Goal: Find specific page/section: Find specific page/section

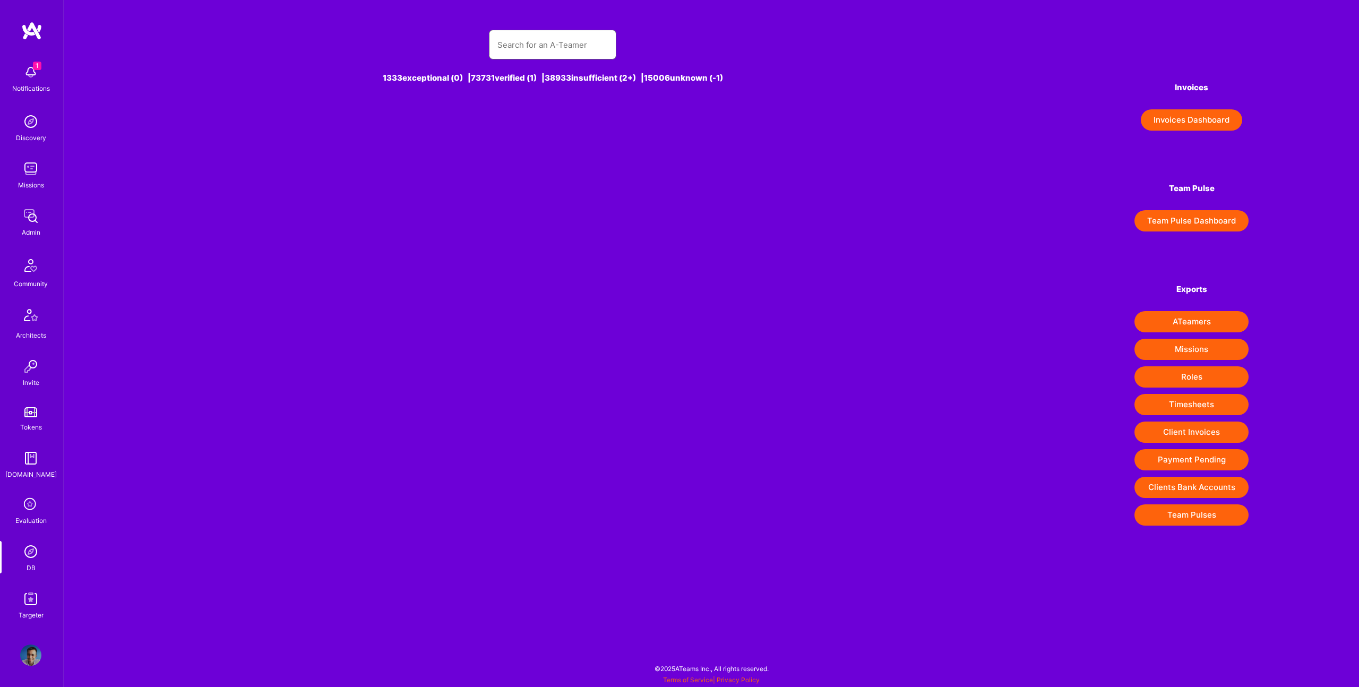
click at [528, 38] on input "text" at bounding box center [552, 44] width 110 height 27
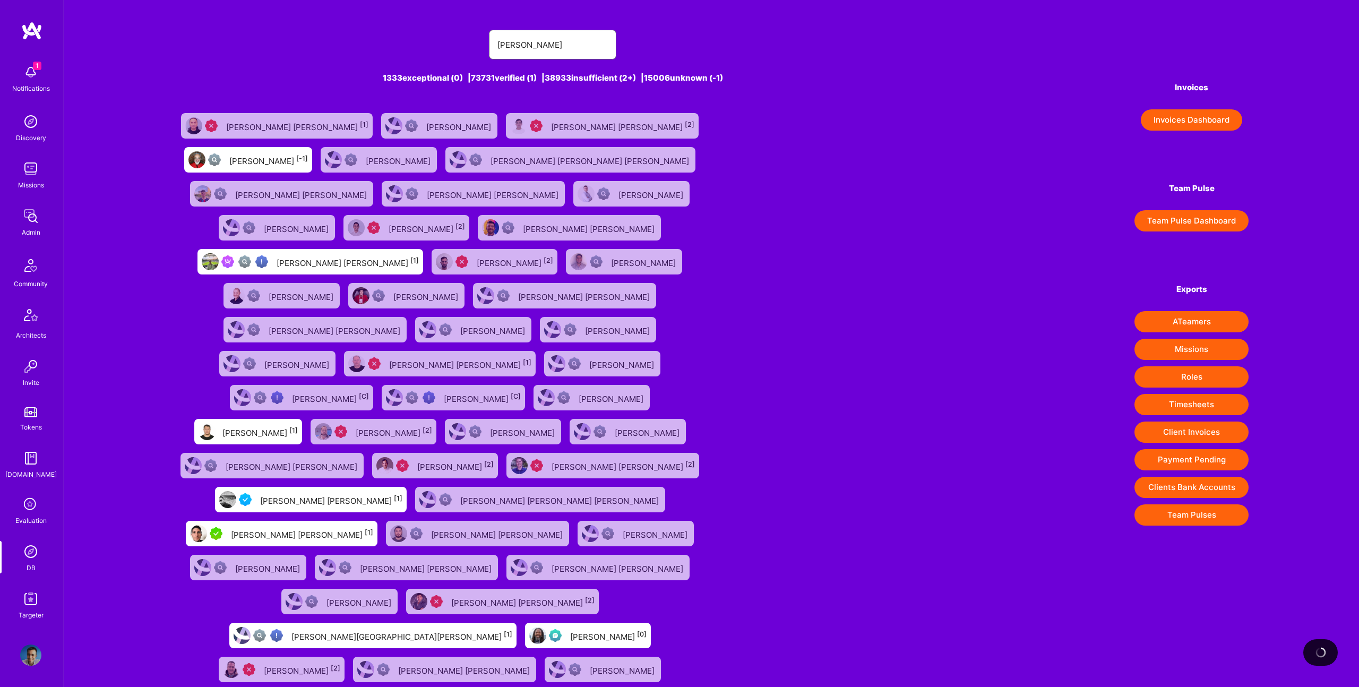
type input "Juan Rivillas"
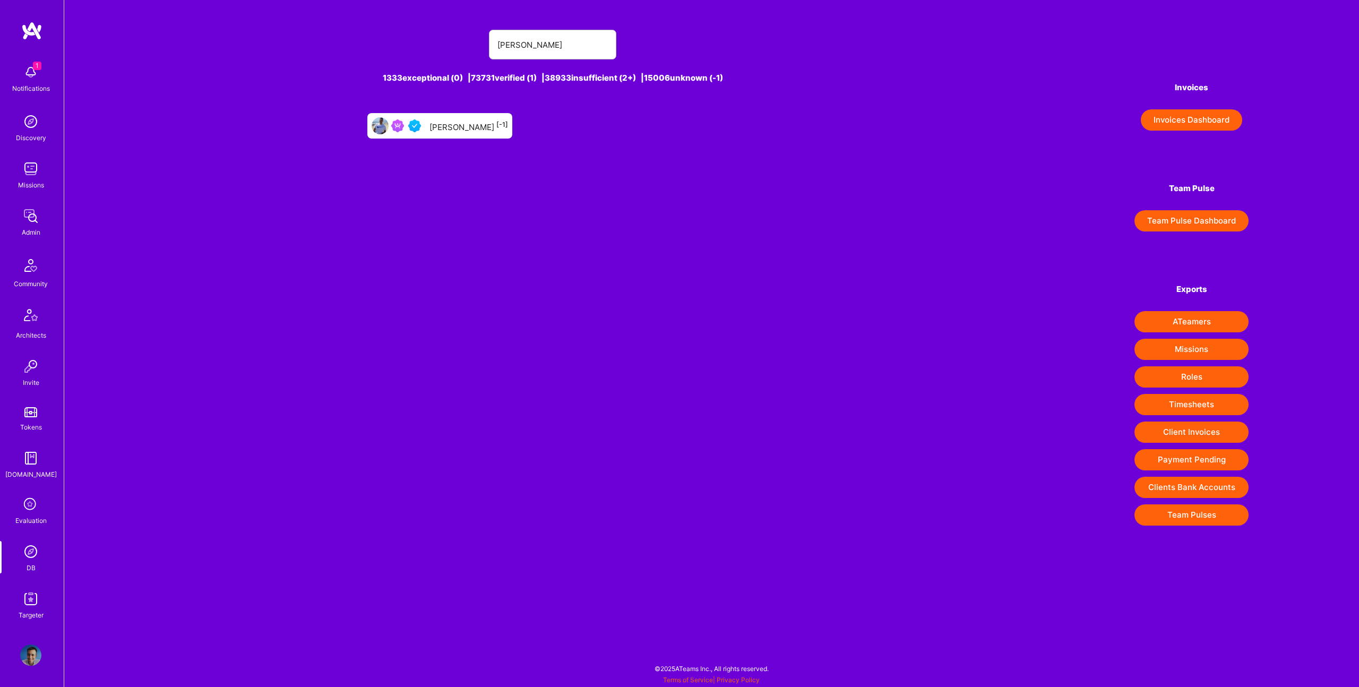
click at [489, 117] on div "Juan Rivillas [-1]" at bounding box center [439, 125] width 145 height 25
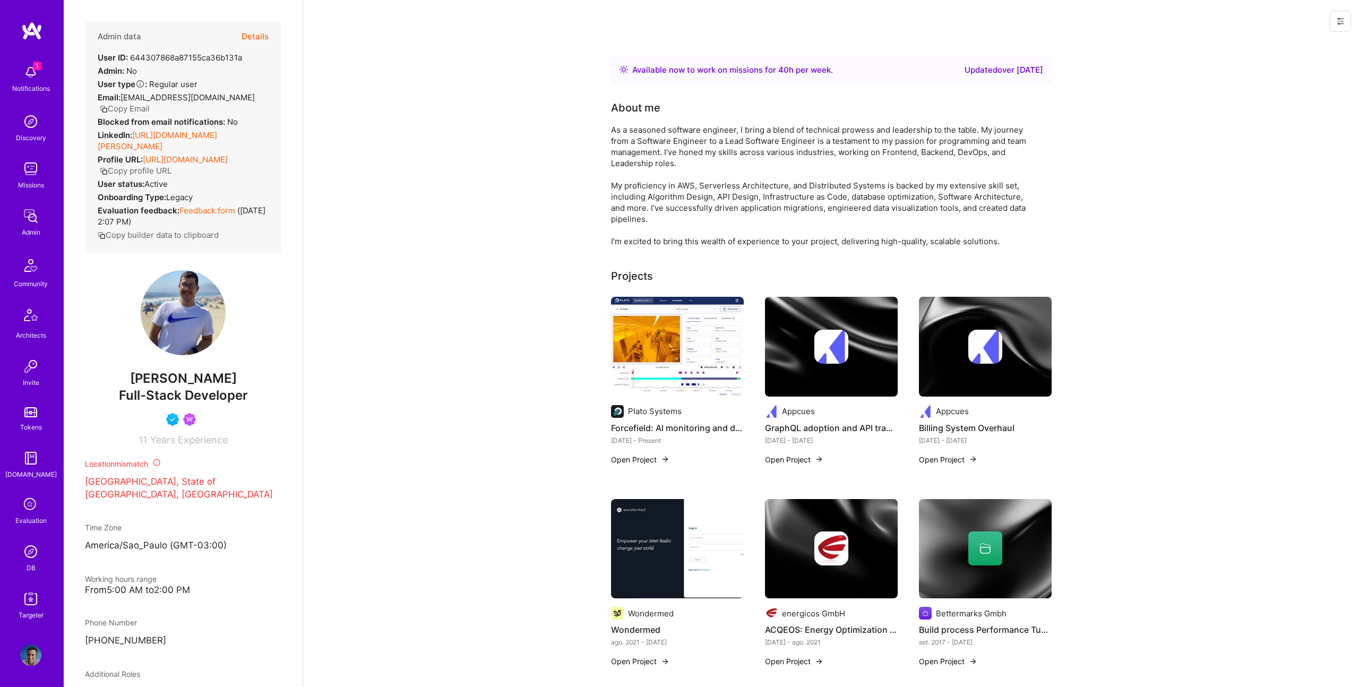
click at [263, 30] on button "Details" at bounding box center [254, 36] width 27 height 31
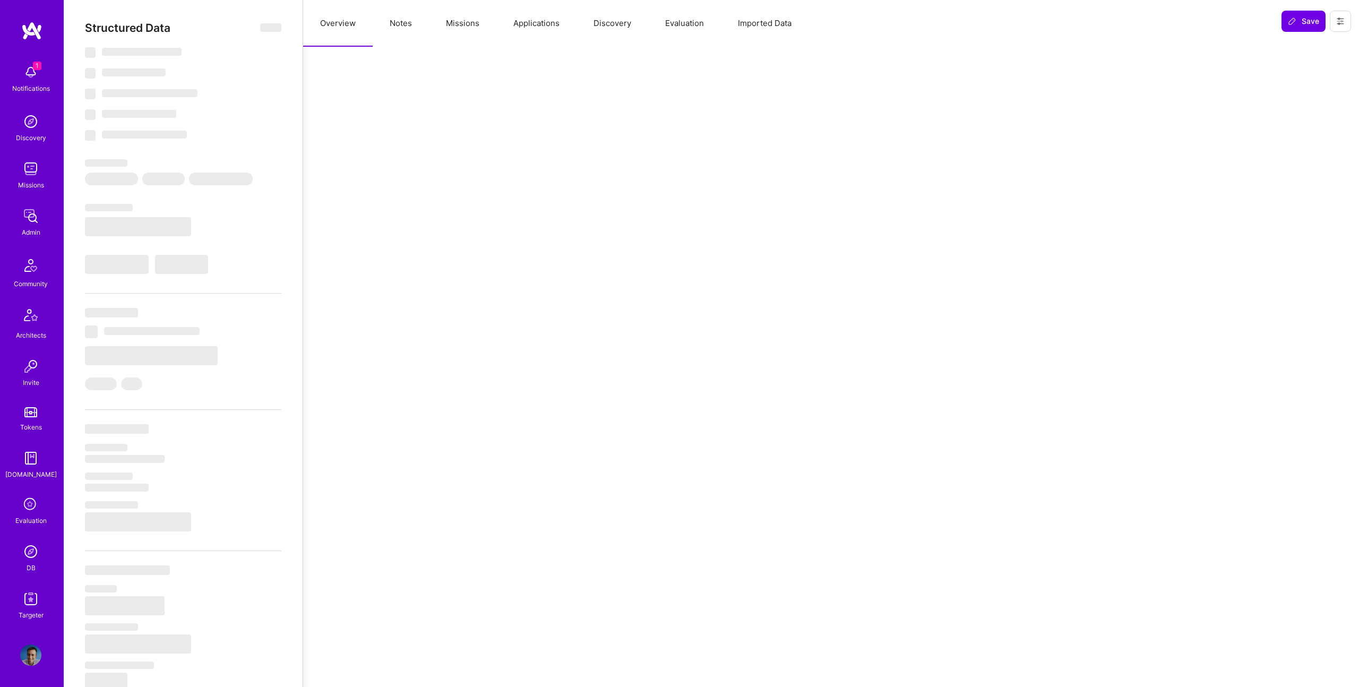
click at [486, 23] on button "Missions" at bounding box center [462, 23] width 67 height 47
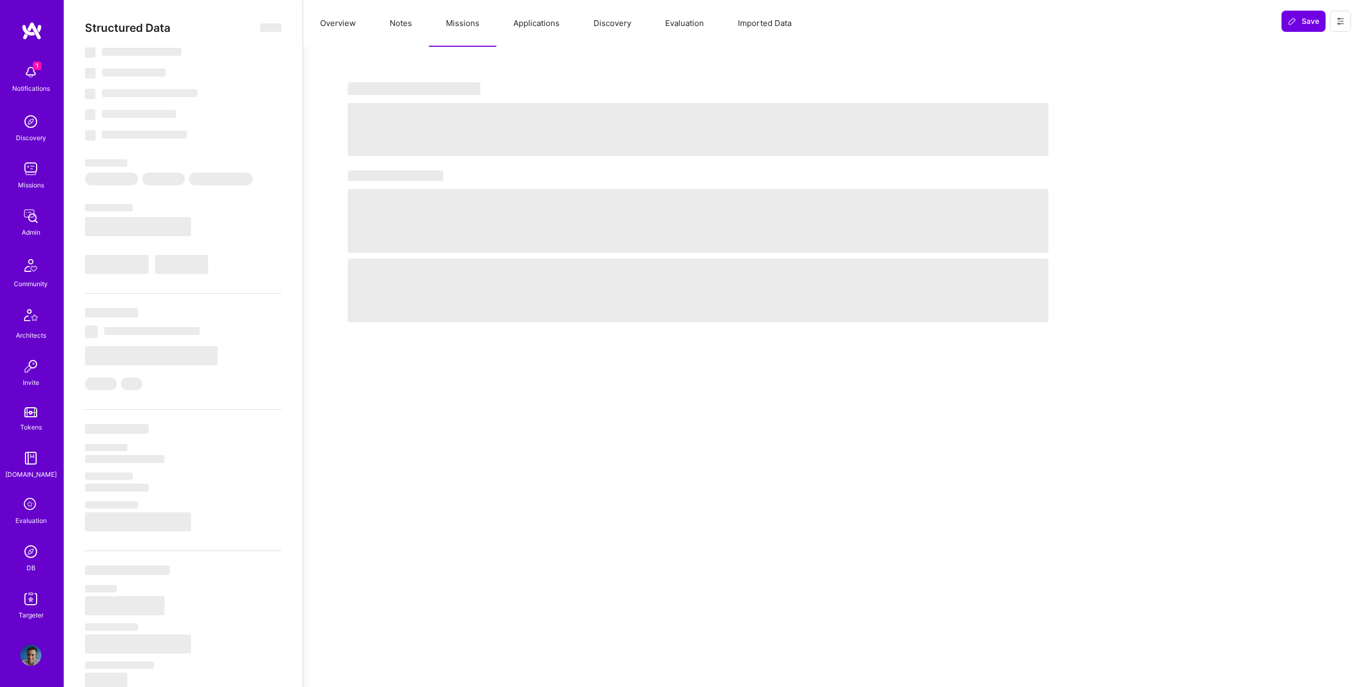
select select "Right Now"
select select "4"
select select "7"
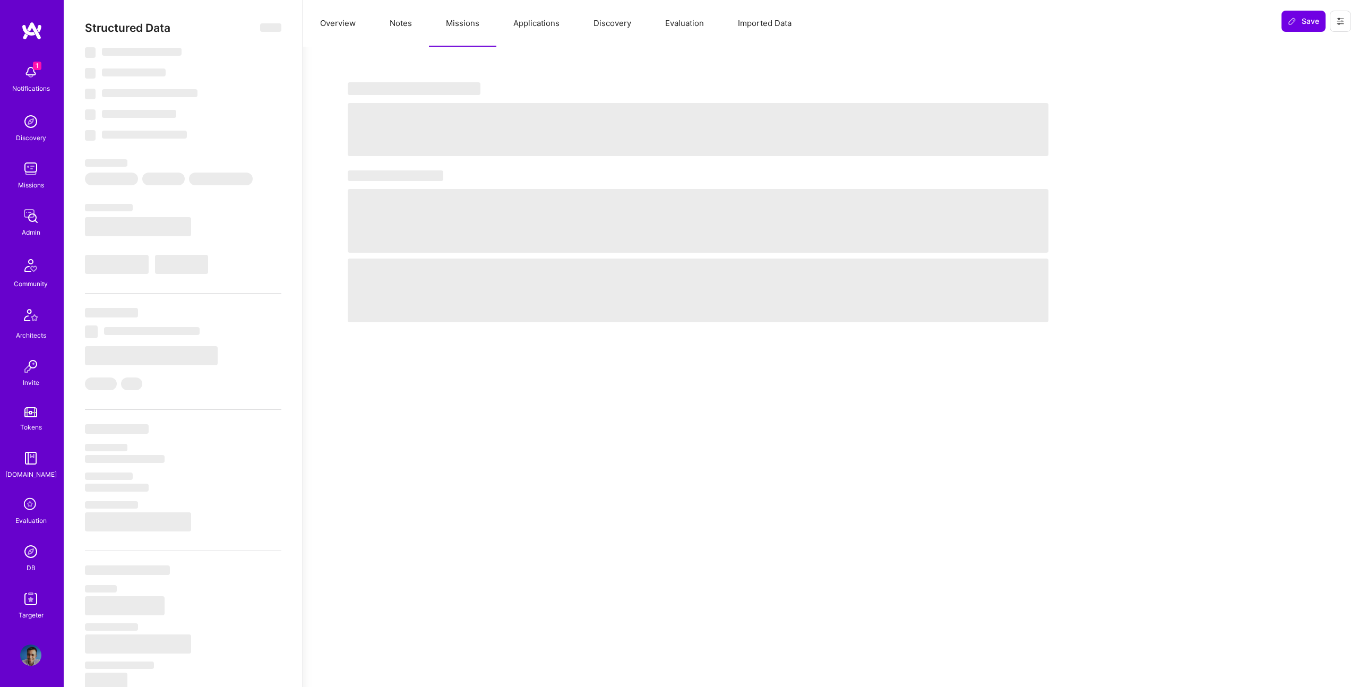
select select "BR"
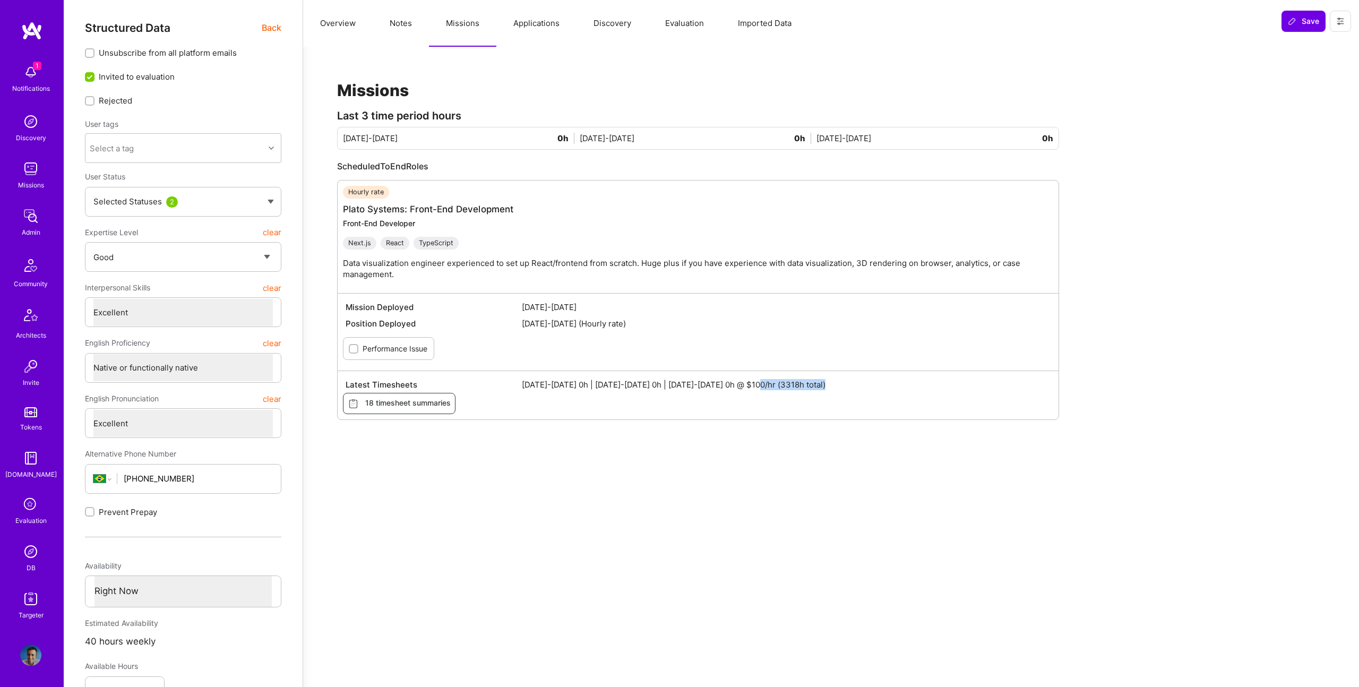
drag, startPoint x: 784, startPoint y: 384, endPoint x: 652, endPoint y: 223, distance: 208.1
click at [871, 391] on div "Latest Timesheets May 1-15 2025 0h | May 16-31 2025 0h | Jun 1-15 2025 0h @ $10…" at bounding box center [698, 384] width 710 height 16
click at [525, 25] on button "Applications" at bounding box center [536, 23] width 80 height 47
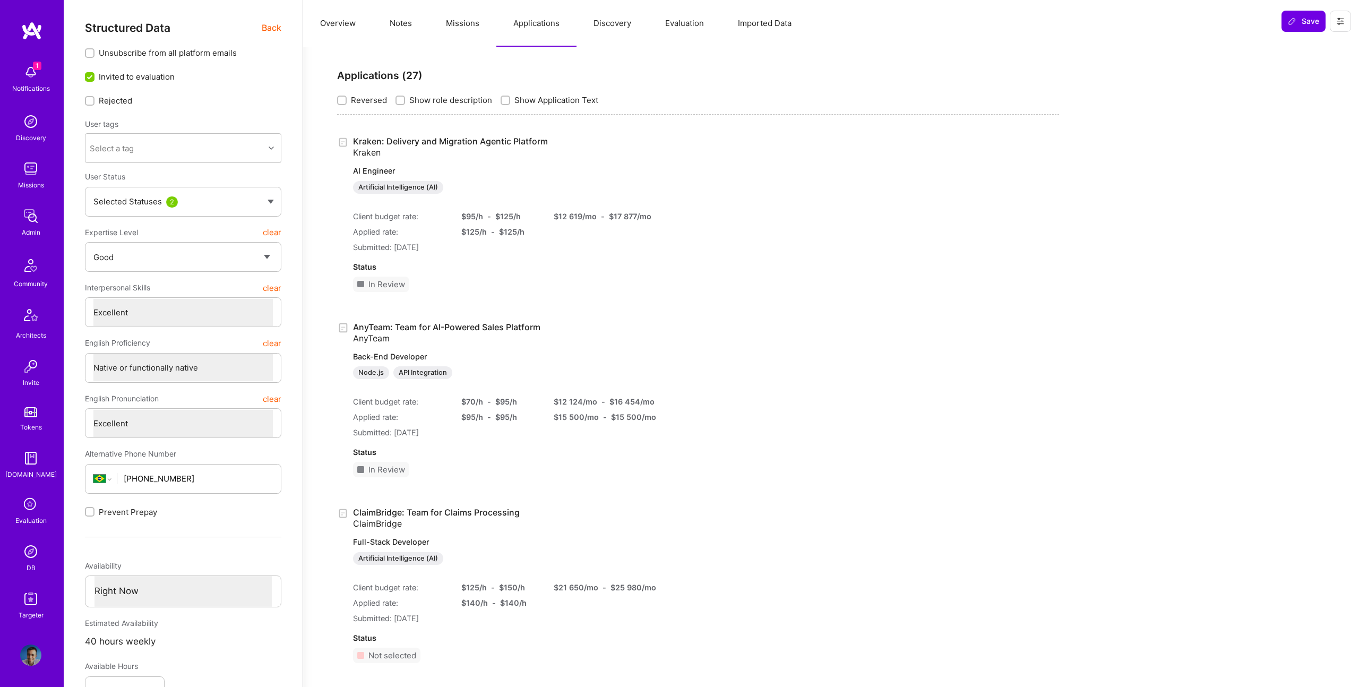
click at [461, 22] on button "Missions" at bounding box center [462, 23] width 67 height 47
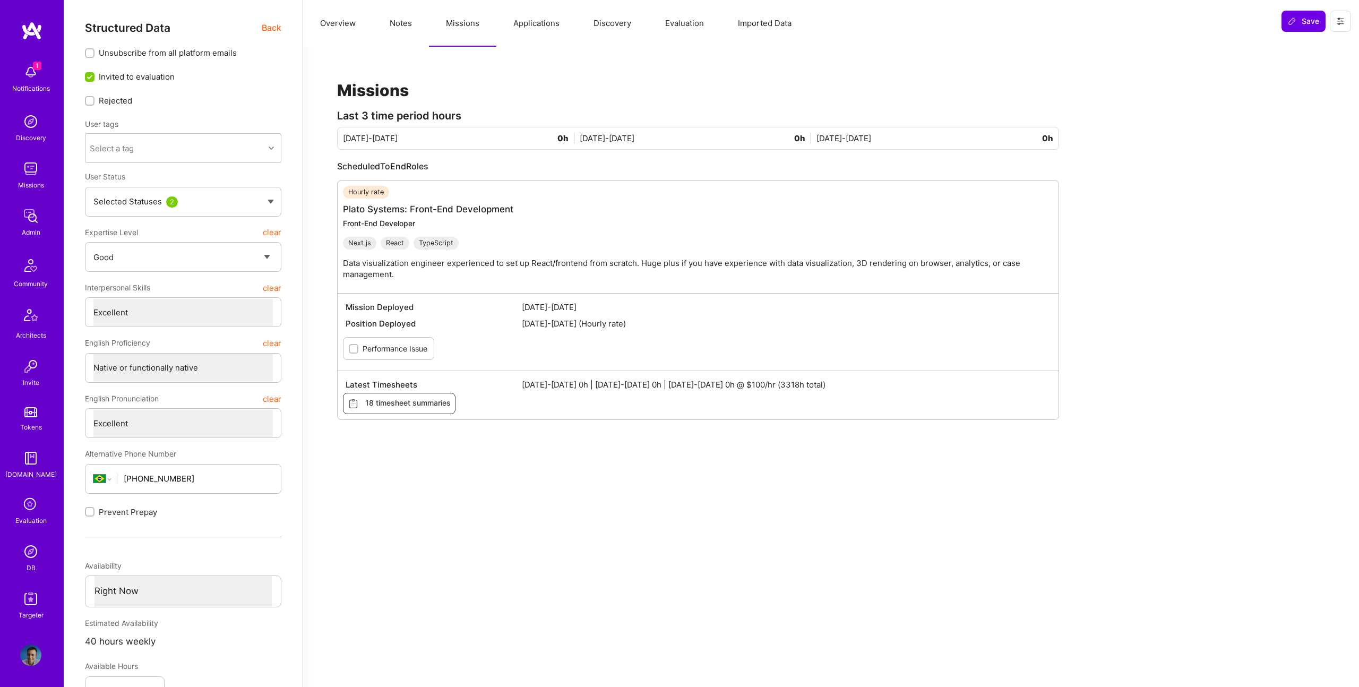
click at [541, 21] on button "Applications" at bounding box center [536, 23] width 80 height 47
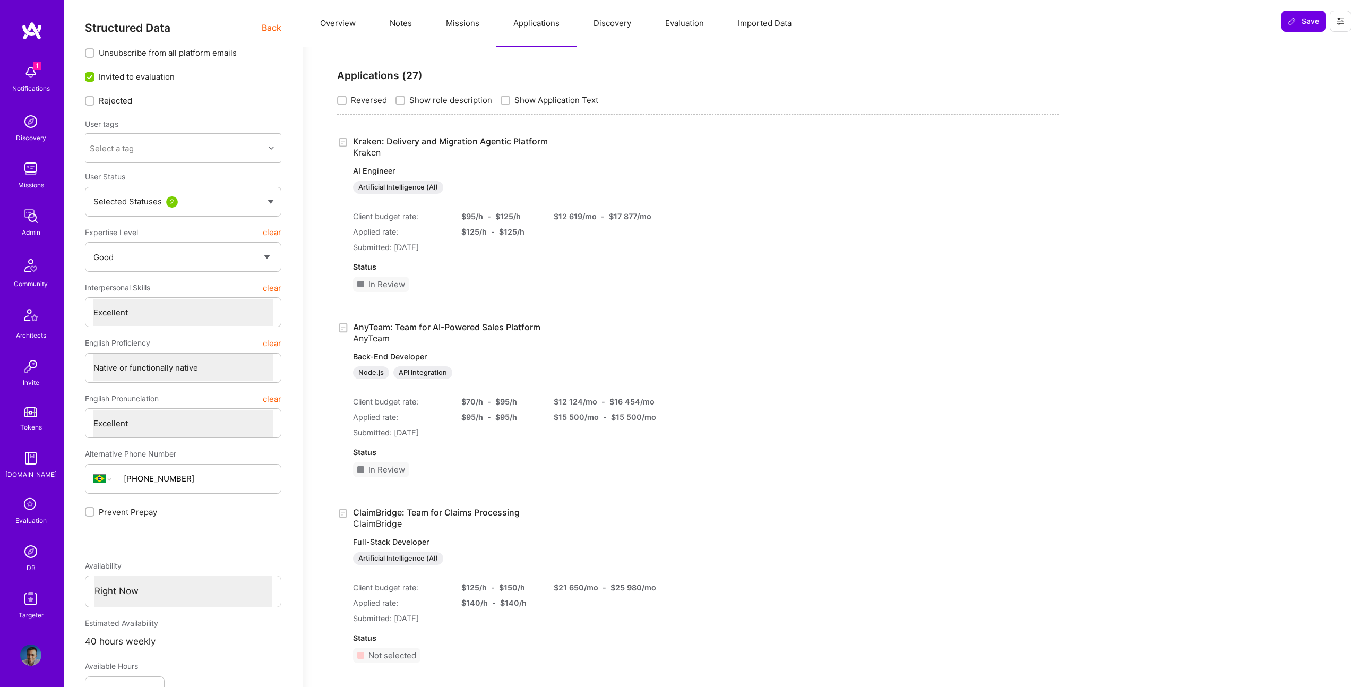
click at [464, 19] on button "Missions" at bounding box center [462, 23] width 67 height 47
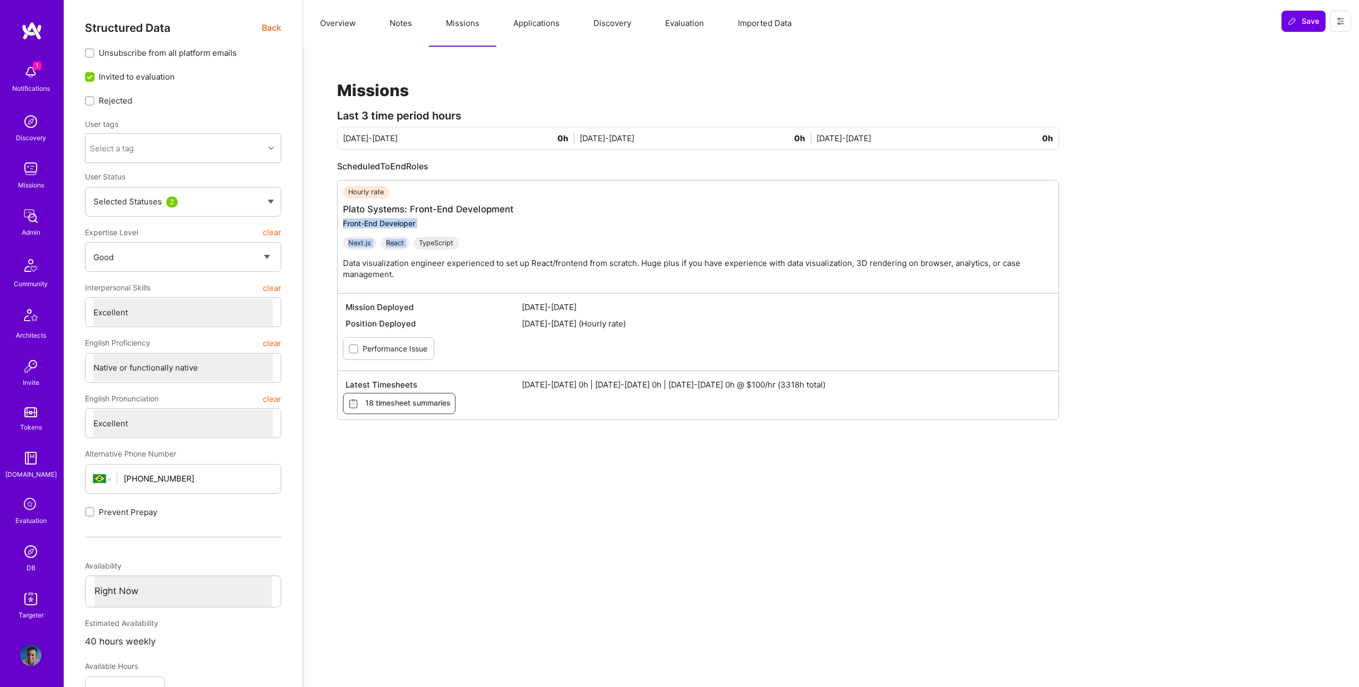
drag, startPoint x: 556, startPoint y: 214, endPoint x: 535, endPoint y: 236, distance: 30.4
click at [535, 236] on div "Hourly rate Plato Systems: Front-End Development Front-End Developer Next.js Re…" at bounding box center [703, 237] width 721 height 102
click at [414, 177] on div "ScheduledToEnd Roles Hourly rate Plato Systems: Front-End Development Front-End…" at bounding box center [698, 299] width 722 height 278
click at [419, 408] on span "18 timesheet summaries" at bounding box center [399, 404] width 103 height 12
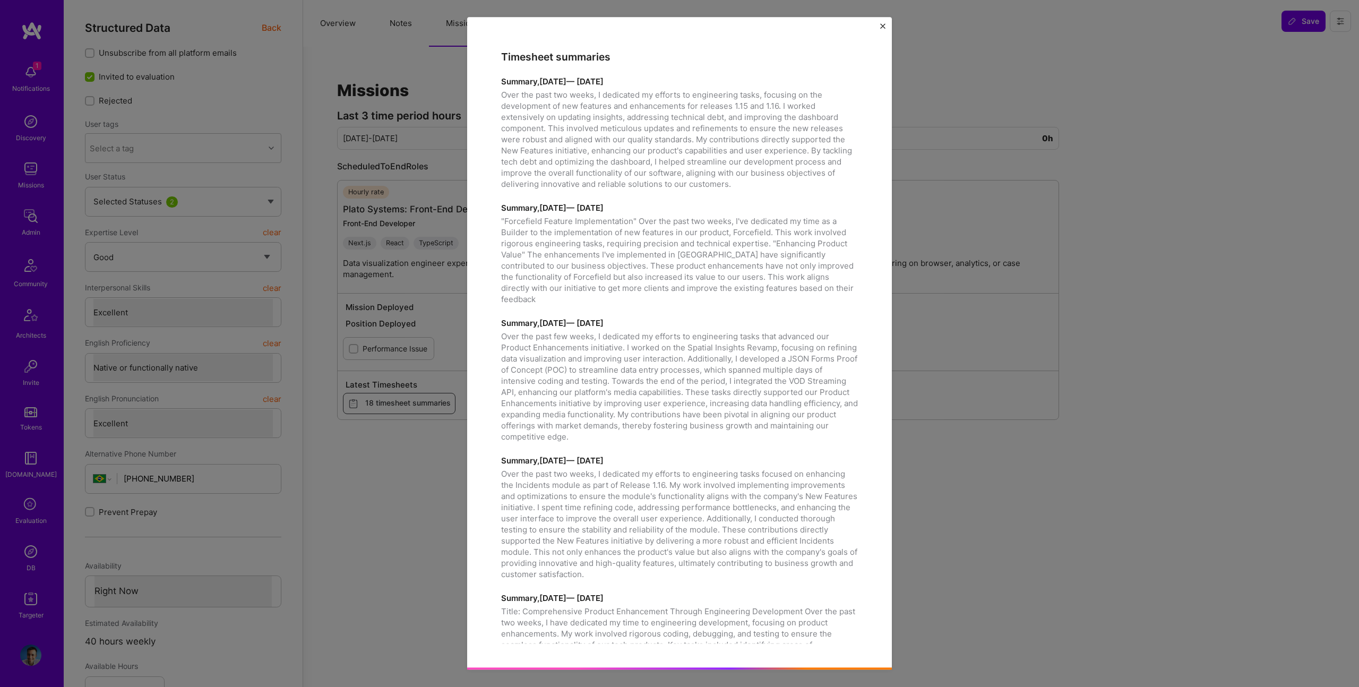
click at [356, 362] on div "Timesheet summaries Summary, January 01, 2025 — January 15, 2025 Over the past …" at bounding box center [679, 343] width 1359 height 687
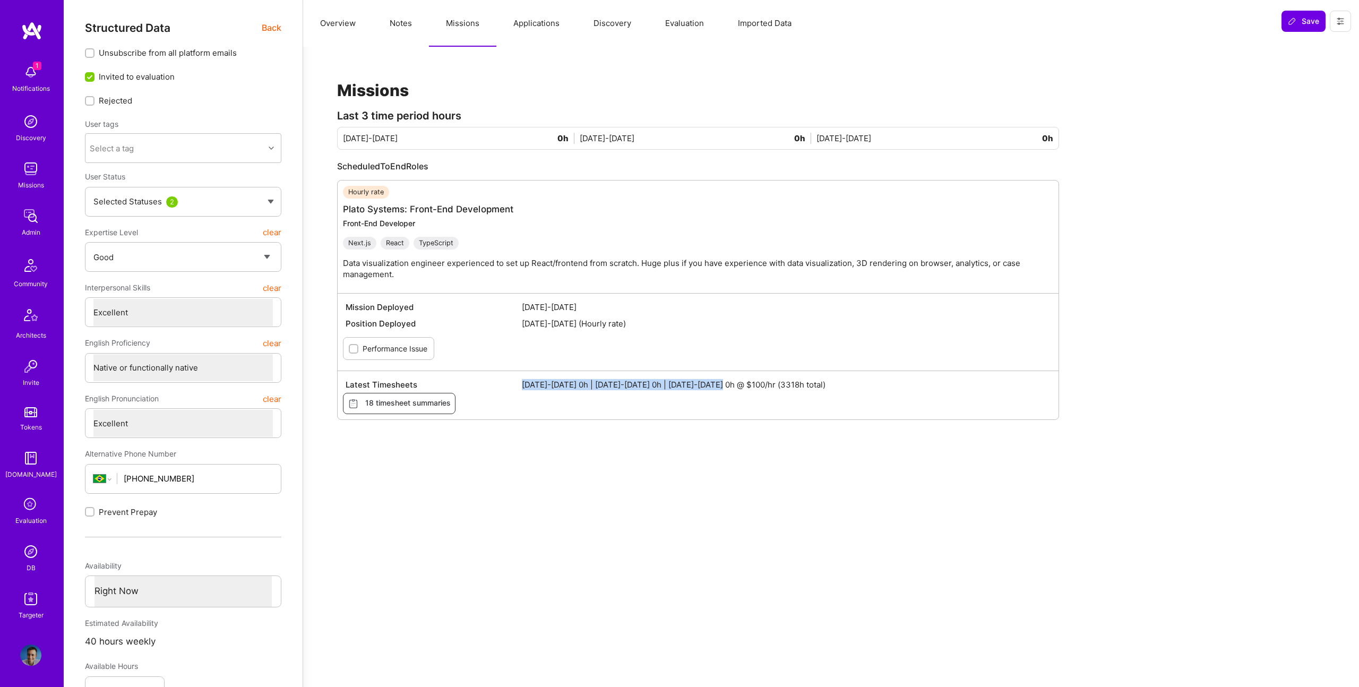
drag, startPoint x: 723, startPoint y: 380, endPoint x: 774, endPoint y: 346, distance: 61.1
click at [821, 368] on div "Hourly rate Plato Systems: Front-End Development Front-End Developer Next.js Re…" at bounding box center [698, 300] width 722 height 240
click at [382, 24] on button "Notes" at bounding box center [401, 23] width 56 height 47
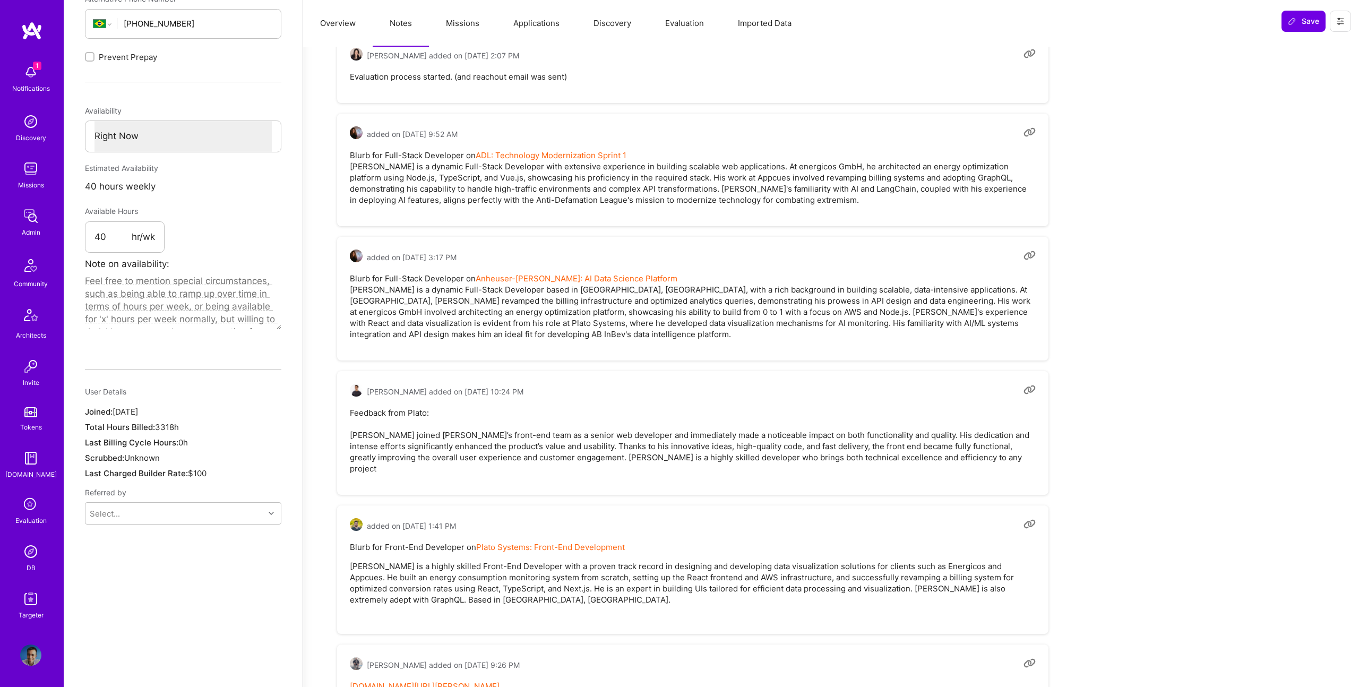
scroll to position [454, 0]
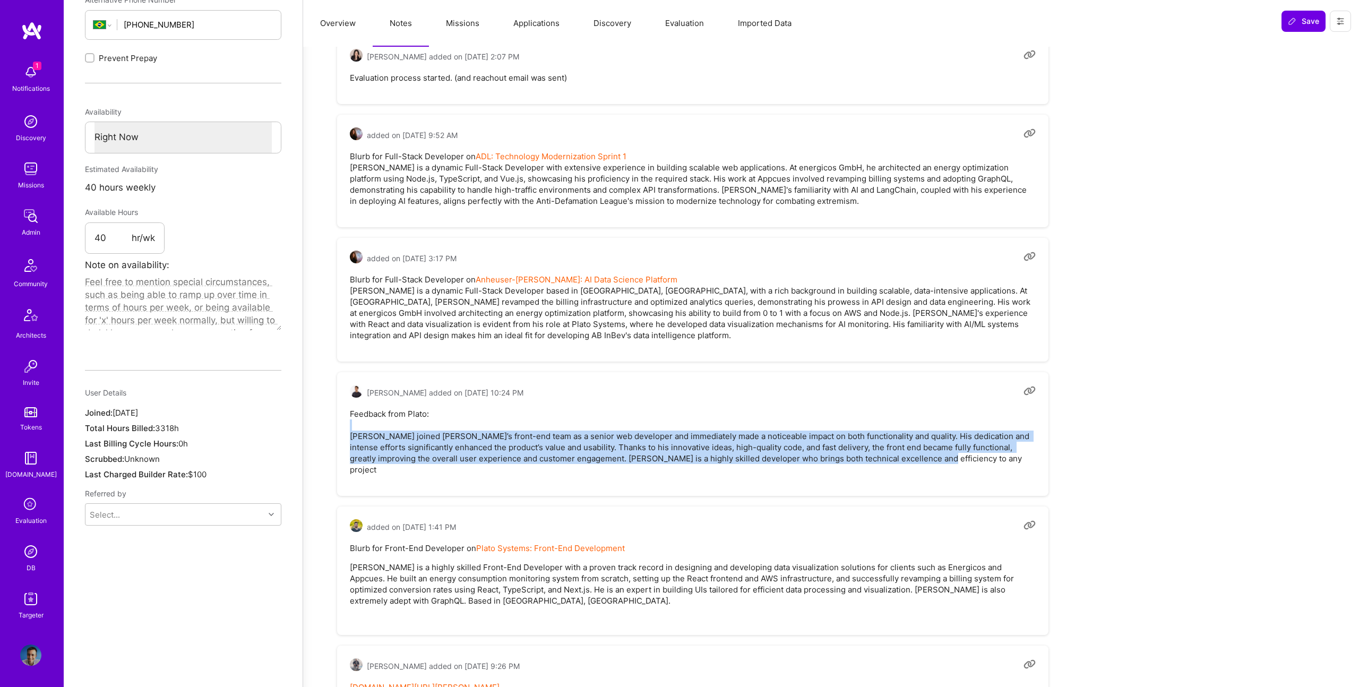
drag, startPoint x: 702, startPoint y: 430, endPoint x: 994, endPoint y: 459, distance: 292.7
click at [994, 459] on pre "Feedback from Plato: Juan joined Plato’s front-end team as a senior web develop…" at bounding box center [693, 441] width 686 height 67
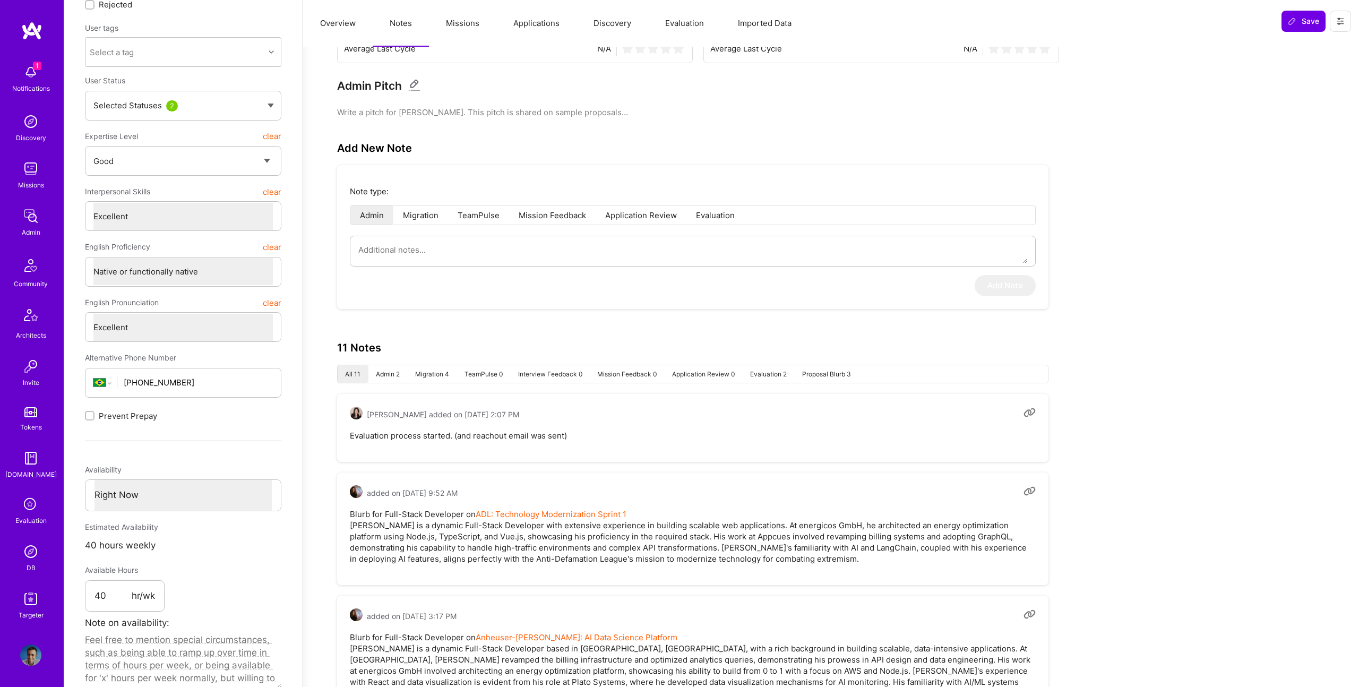
scroll to position [0, 0]
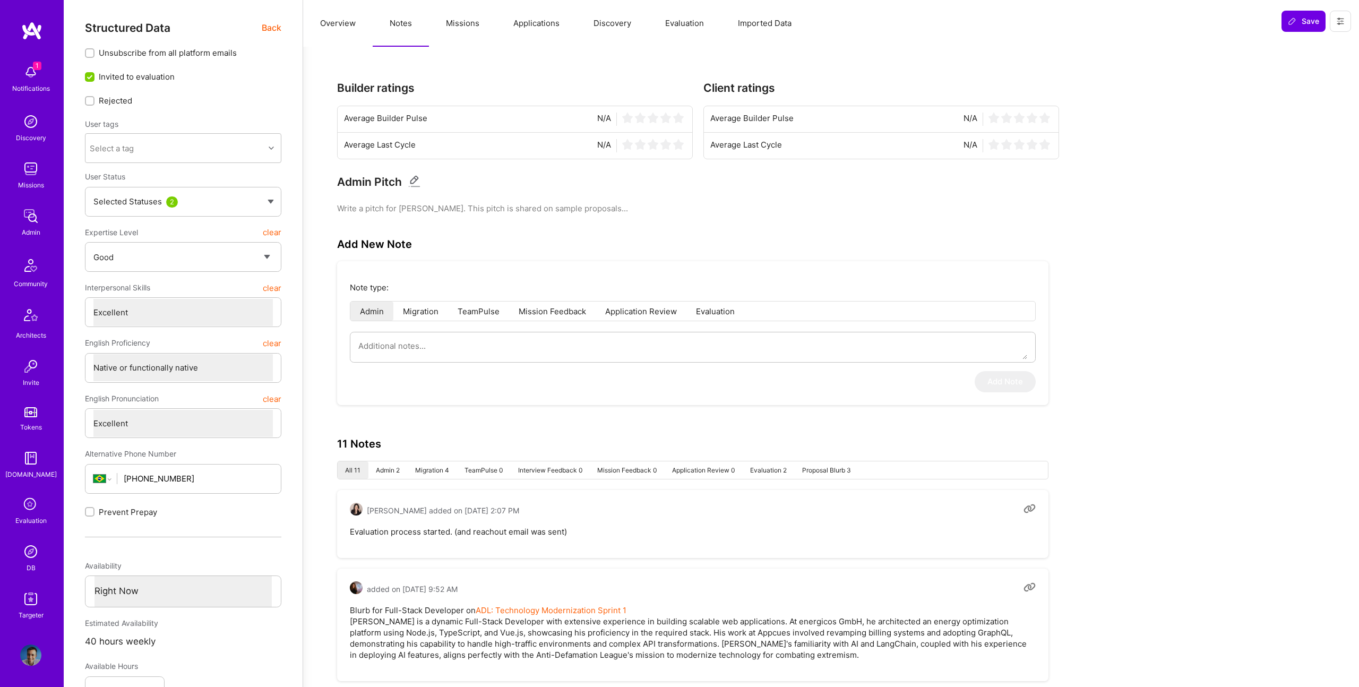
drag, startPoint x: 443, startPoint y: 10, endPoint x: 457, endPoint y: 27, distance: 21.5
click at [444, 19] on button "Missions" at bounding box center [462, 23] width 67 height 47
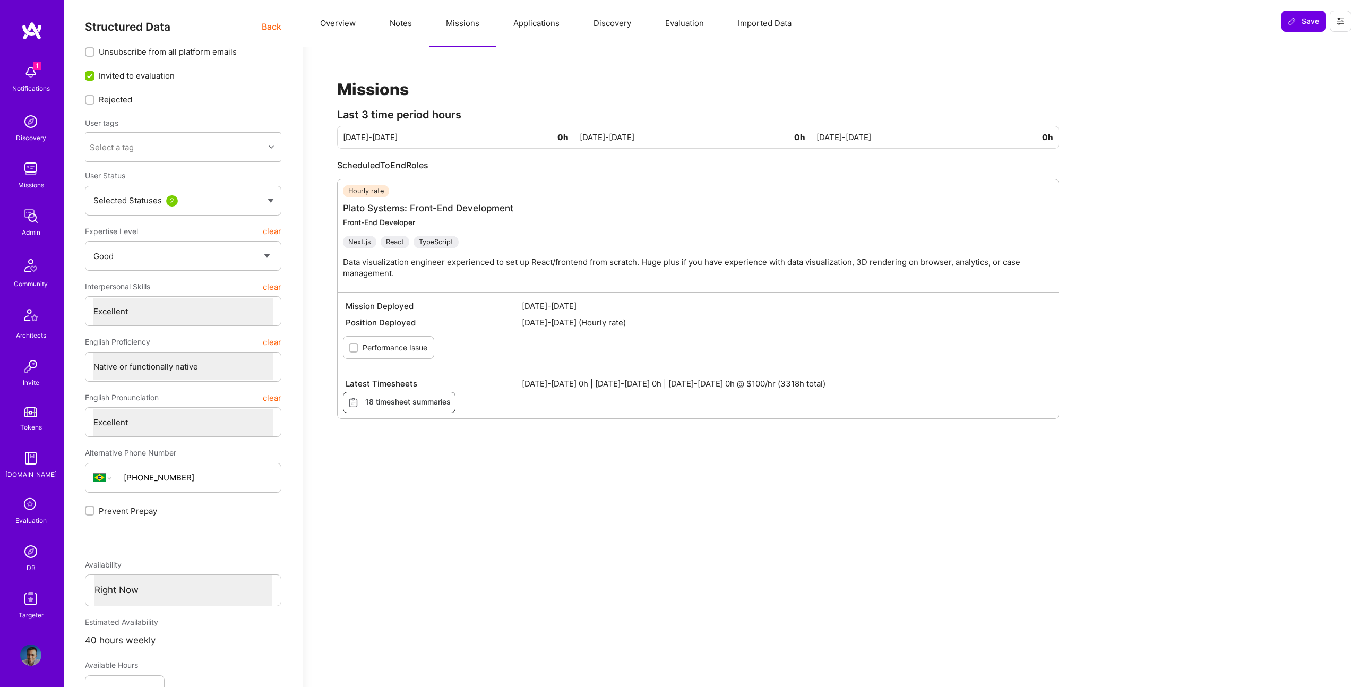
drag, startPoint x: 526, startPoint y: 227, endPoint x: 563, endPoint y: 222, distance: 37.0
click at [564, 222] on div "Front-End Developer" at bounding box center [703, 222] width 721 height 10
click at [412, 29] on button "Notes" at bounding box center [401, 23] width 56 height 47
type textarea "x"
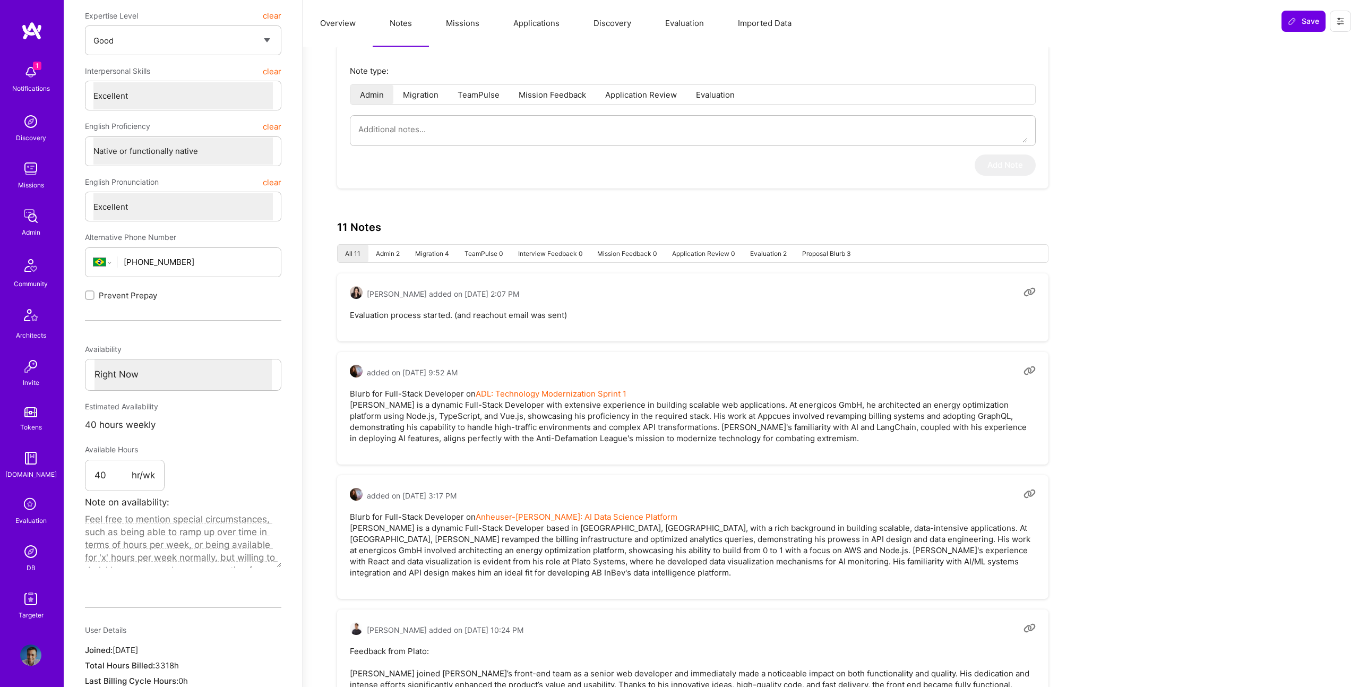
scroll to position [0, 0]
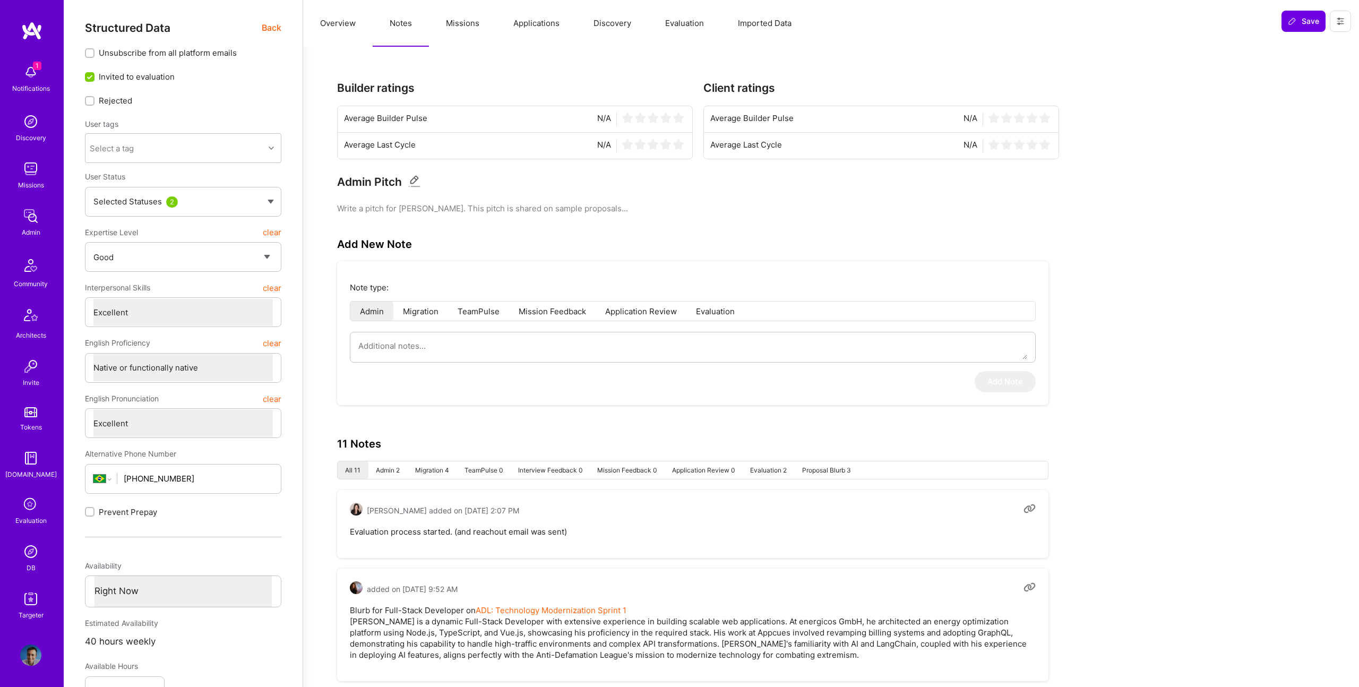
click at [440, 23] on button "Missions" at bounding box center [462, 23] width 67 height 47
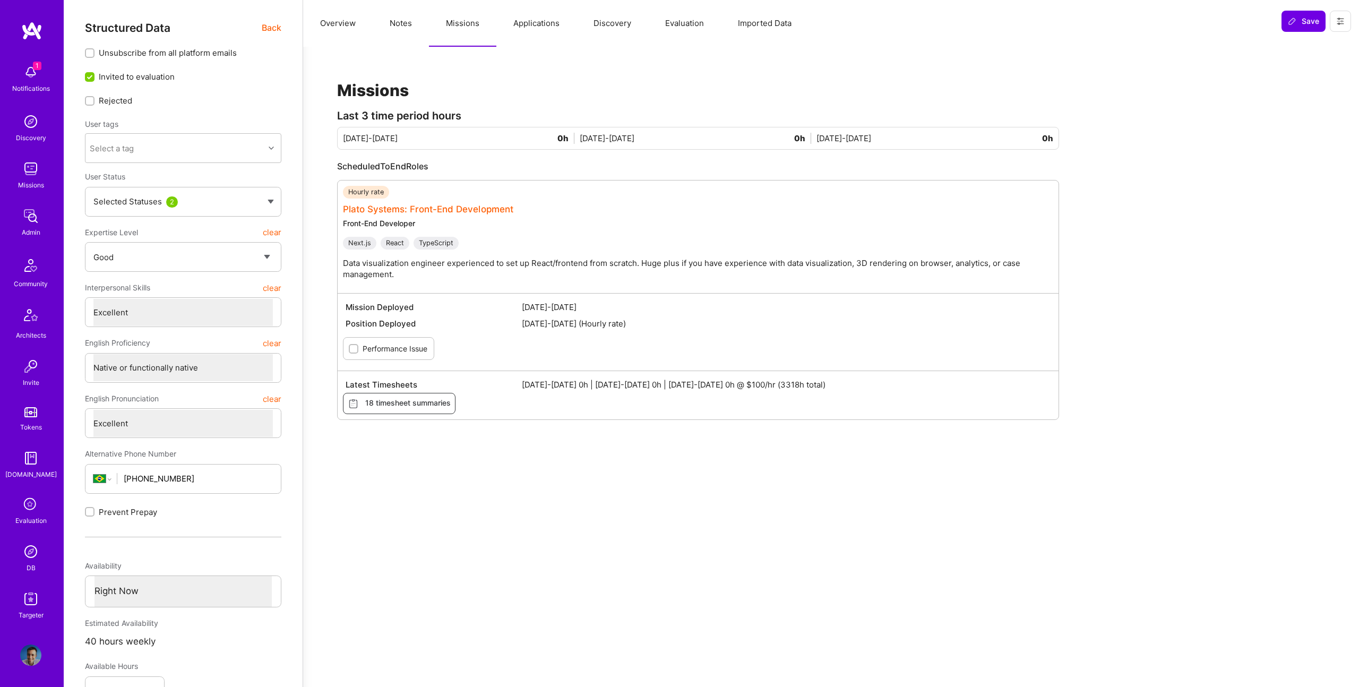
click at [450, 210] on link "Plato Systems: Front-End Development" at bounding box center [428, 209] width 170 height 11
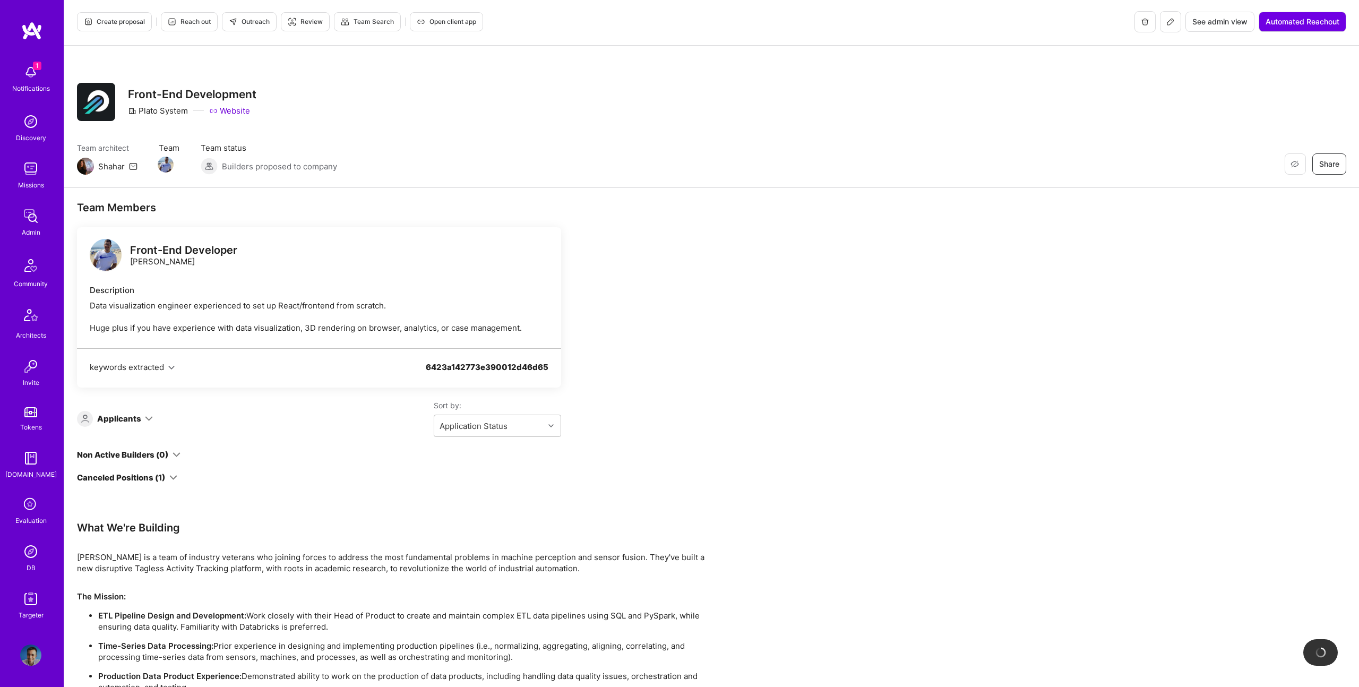
scroll to position [4, 0]
click at [1167, 21] on icon at bounding box center [1170, 19] width 8 height 8
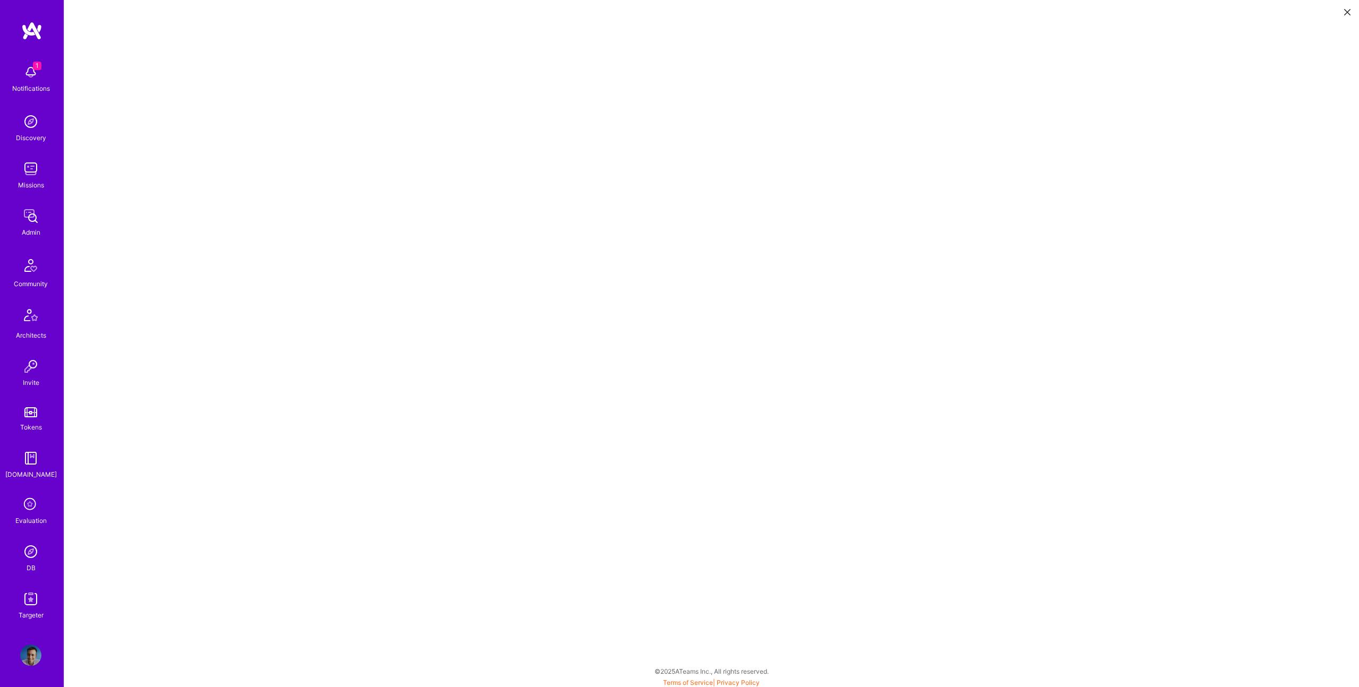
scroll to position [3, 0]
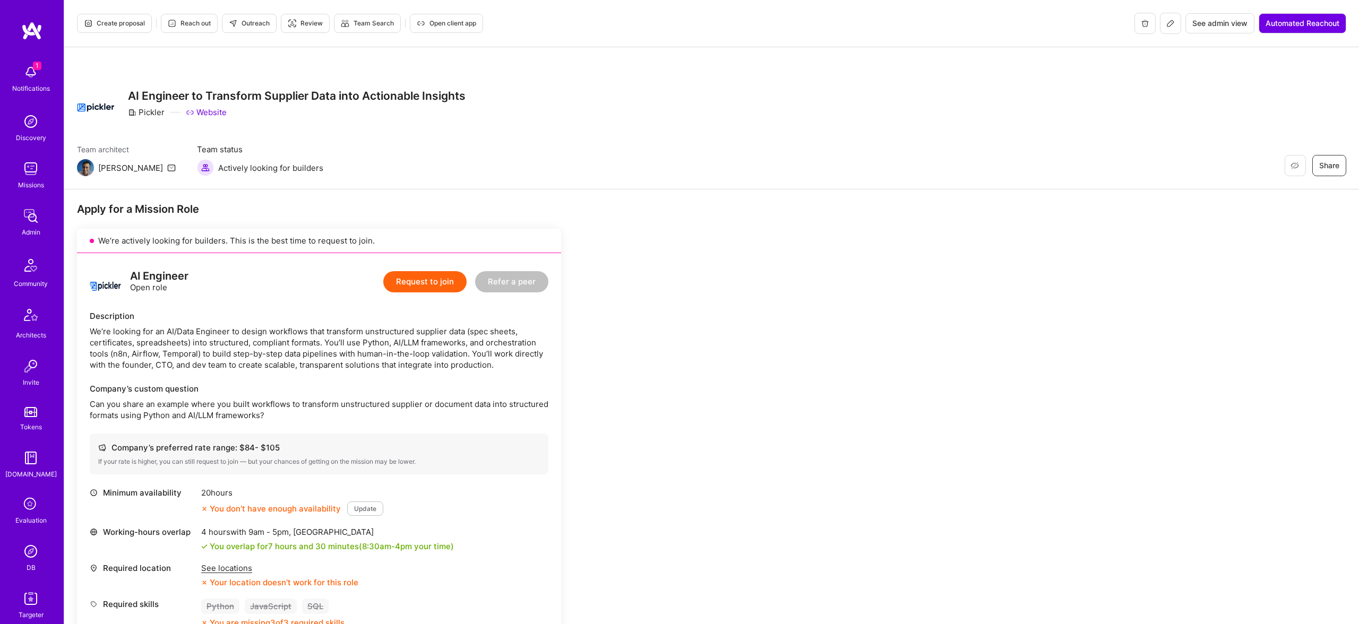
click at [25, 549] on img at bounding box center [30, 551] width 21 height 21
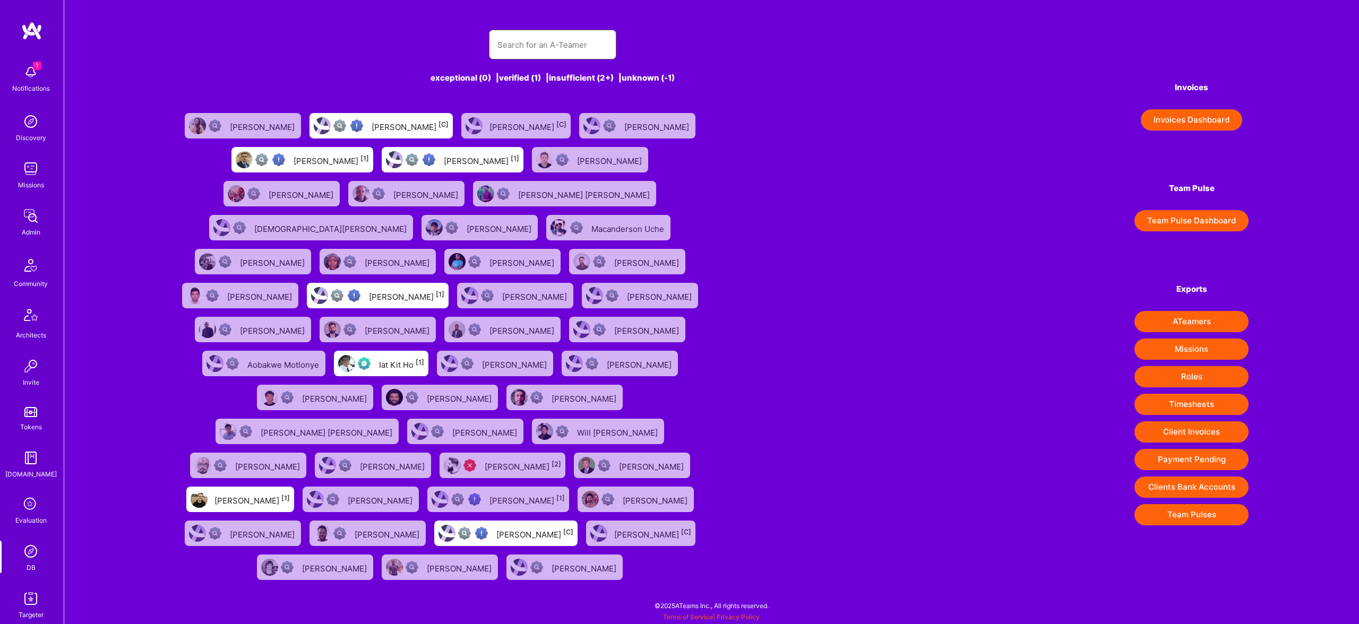
click at [555, 41] on input "text" at bounding box center [552, 44] width 110 height 27
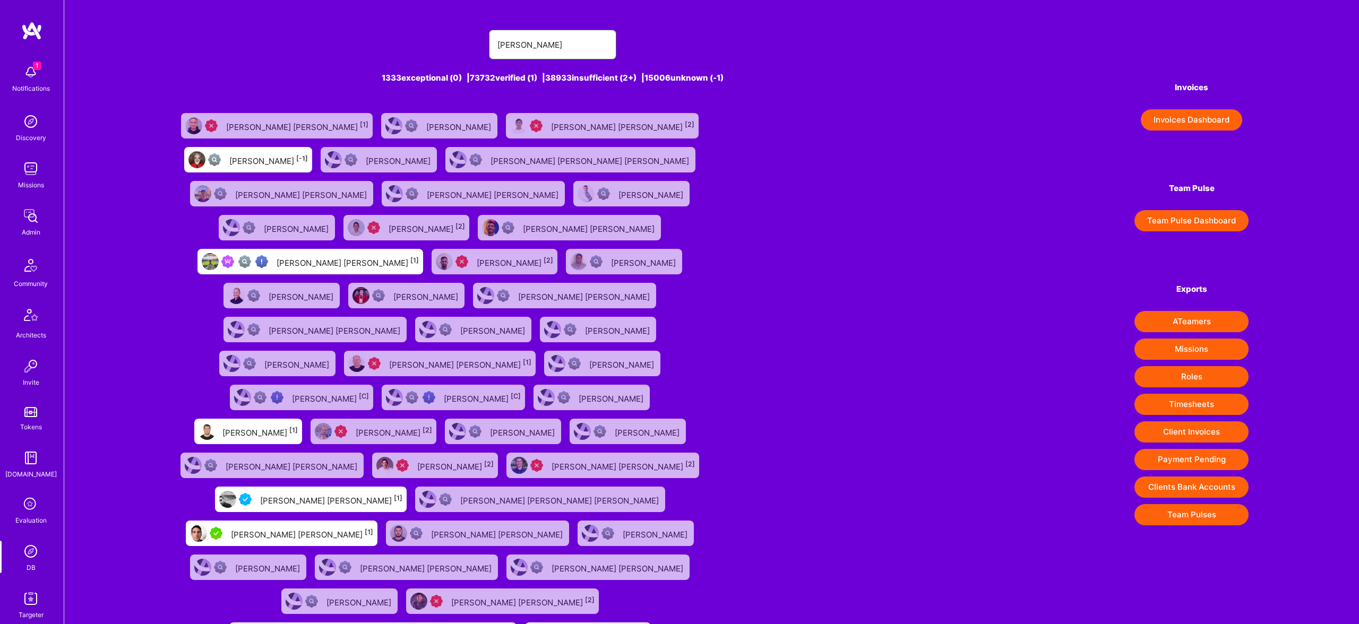
type input "Juan Rivillas"
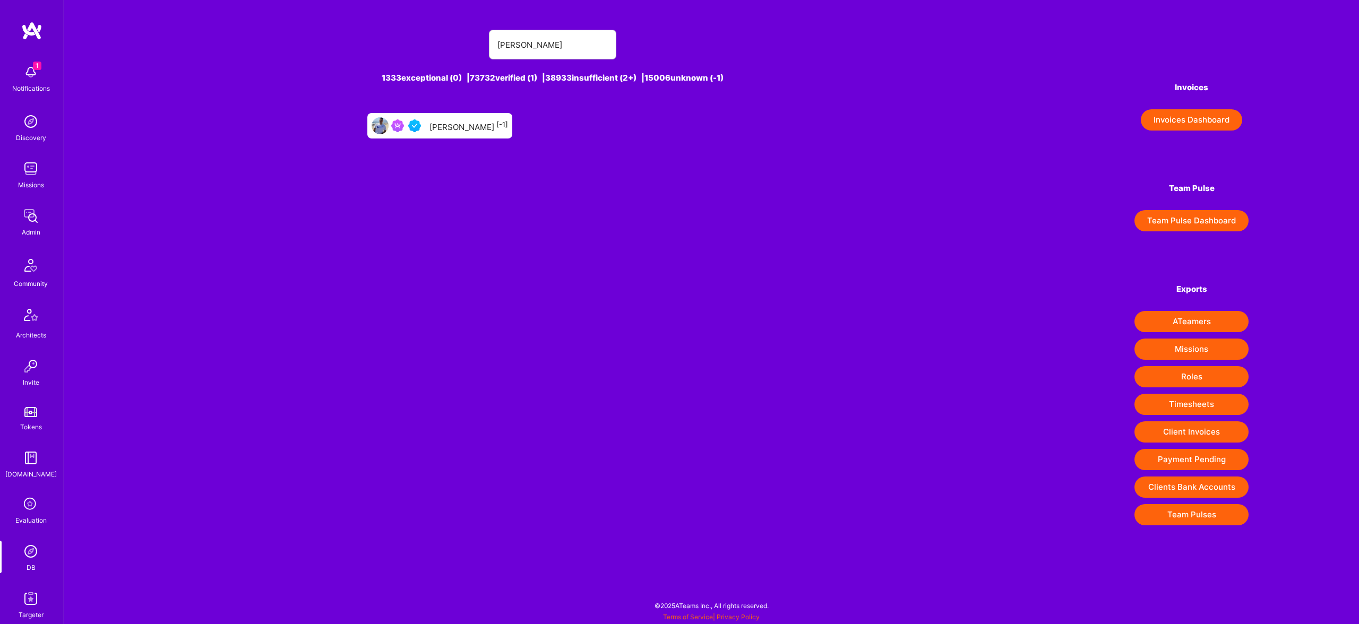
click at [471, 121] on div "Juan Rivillas [-1]" at bounding box center [468, 126] width 79 height 14
